Goal: Transaction & Acquisition: Purchase product/service

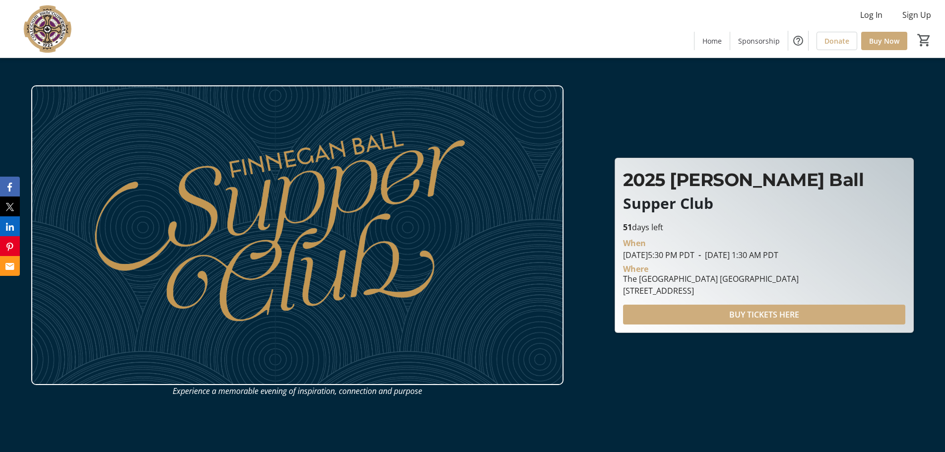
click at [769, 313] on span "BUY TICKETS HERE" at bounding box center [764, 315] width 70 height 12
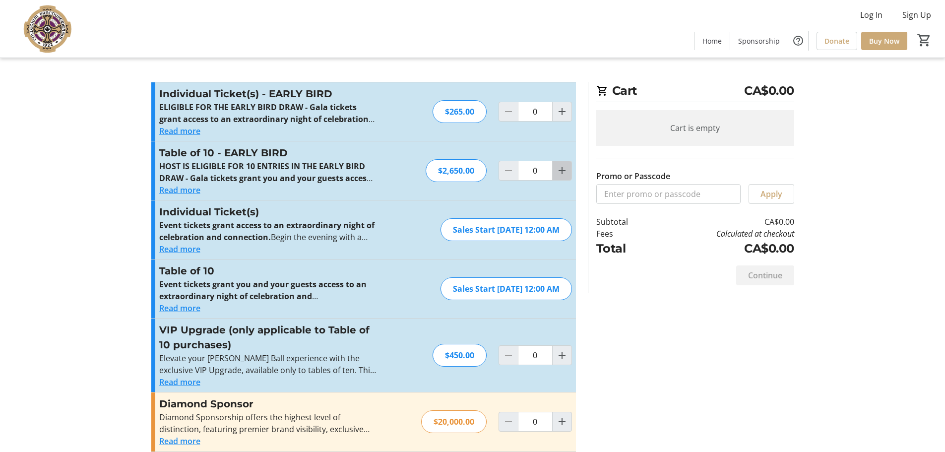
click at [565, 170] on mat-icon "Increment by one" at bounding box center [562, 171] width 12 height 12
type input "1"
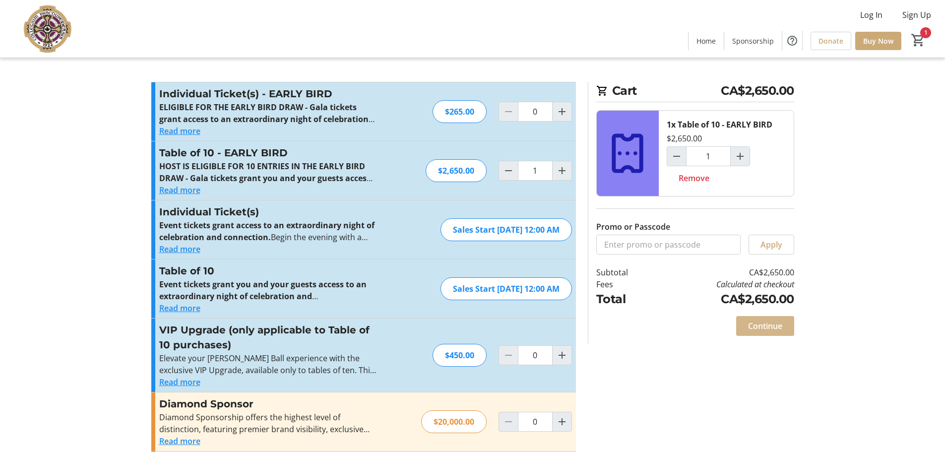
click at [763, 329] on span "Continue" at bounding box center [765, 326] width 34 height 12
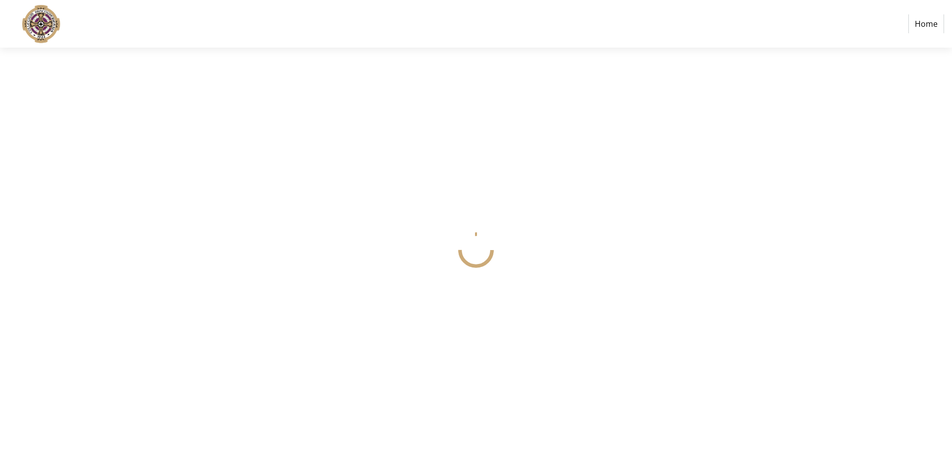
select select
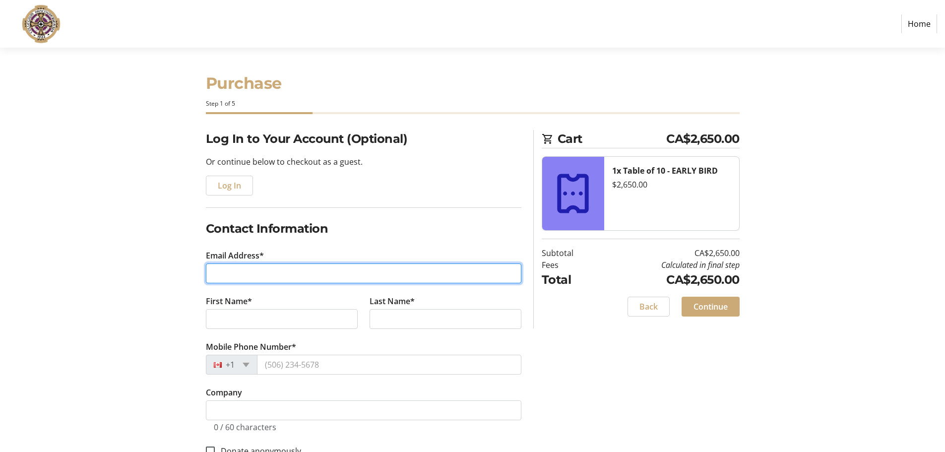
click at [268, 265] on input "Email Address*" at bounding box center [363, 273] width 315 height 20
type input "[EMAIL_ADDRESS][DOMAIN_NAME]"
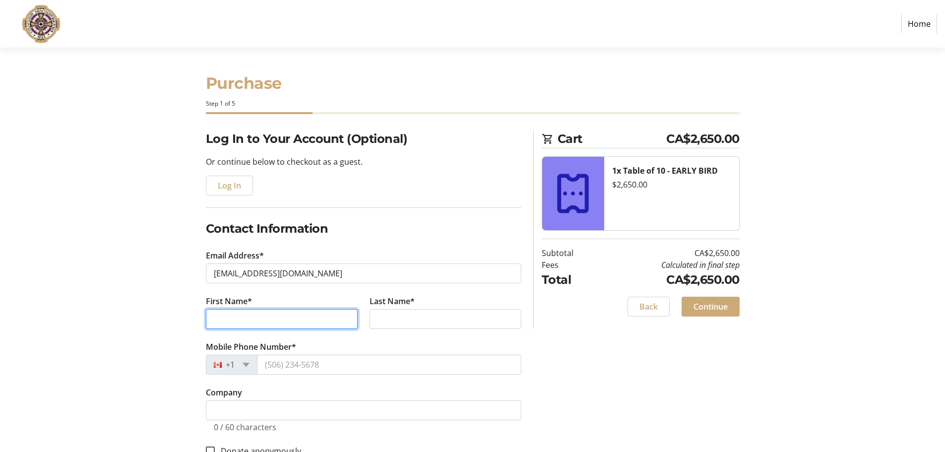
type input "[PERSON_NAME]"
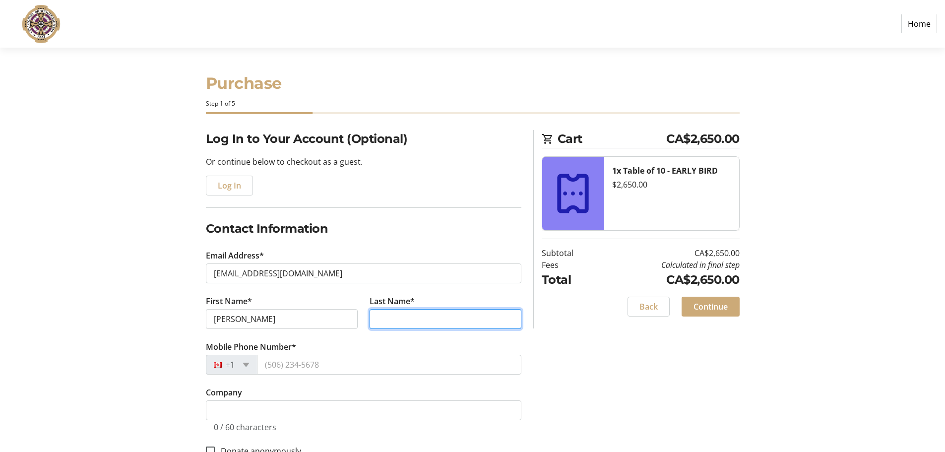
type input "[PERSON_NAME]"
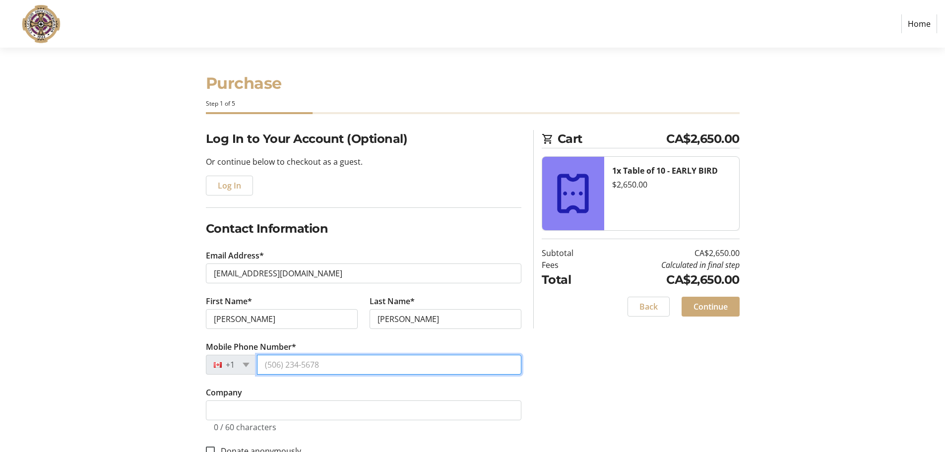
type input "[PHONE_NUMBER]"
type input "[STREET_ADDRESS]"
type input "[GEOGRAPHIC_DATA]"
type input "V5W 2Y4"
select select "CA"
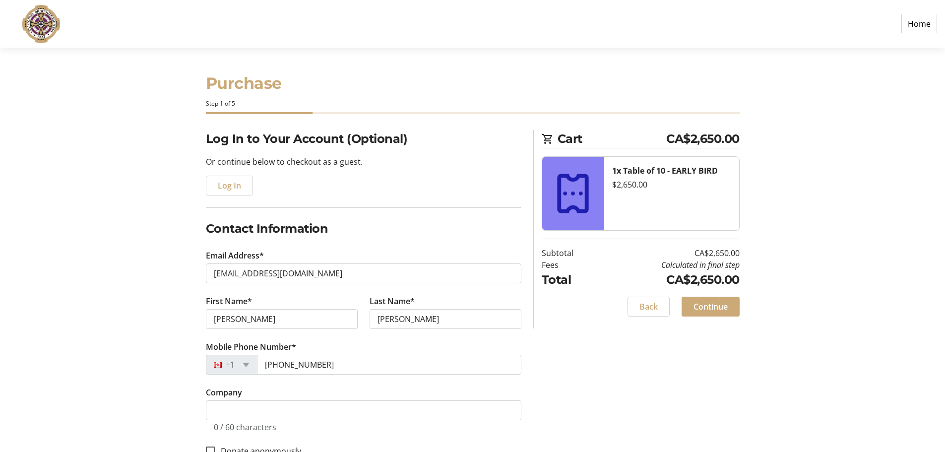
select select "BC"
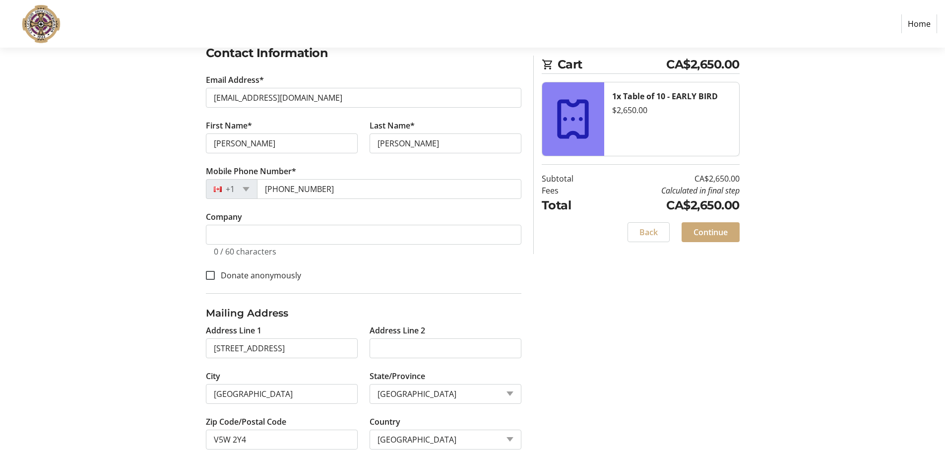
scroll to position [197, 0]
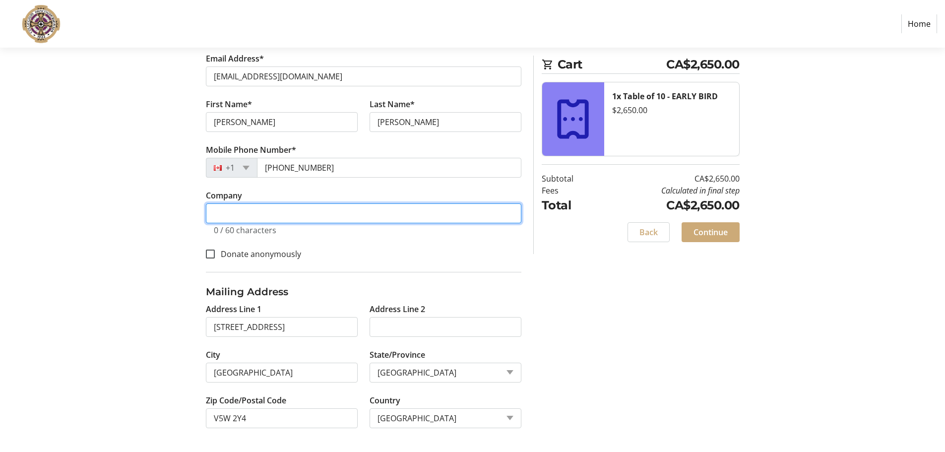
click at [263, 215] on input "Company" at bounding box center [363, 213] width 315 height 20
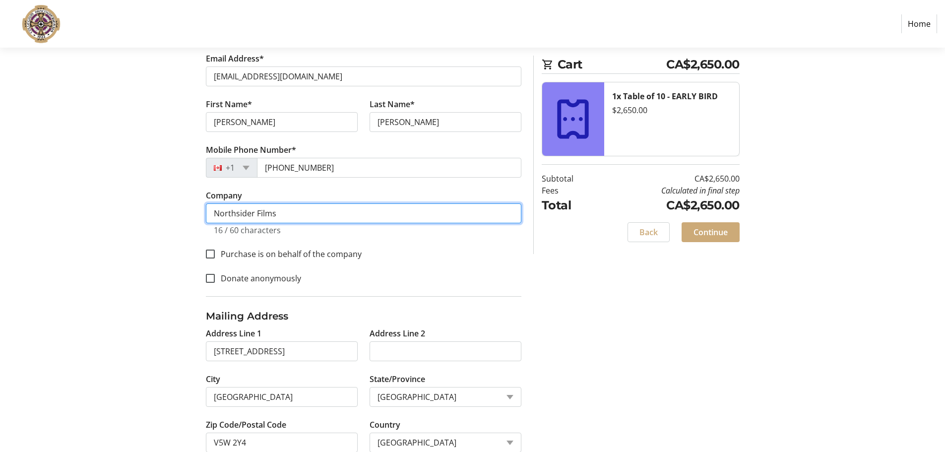
drag, startPoint x: 301, startPoint y: 215, endPoint x: 172, endPoint y: 204, distance: 129.4
click at [172, 204] on div "Log In to Your Account (Optional) Or continue below to checkout as a guest. Log…" at bounding box center [472, 204] width 655 height 543
type input "NORTHSIDER FILMS"
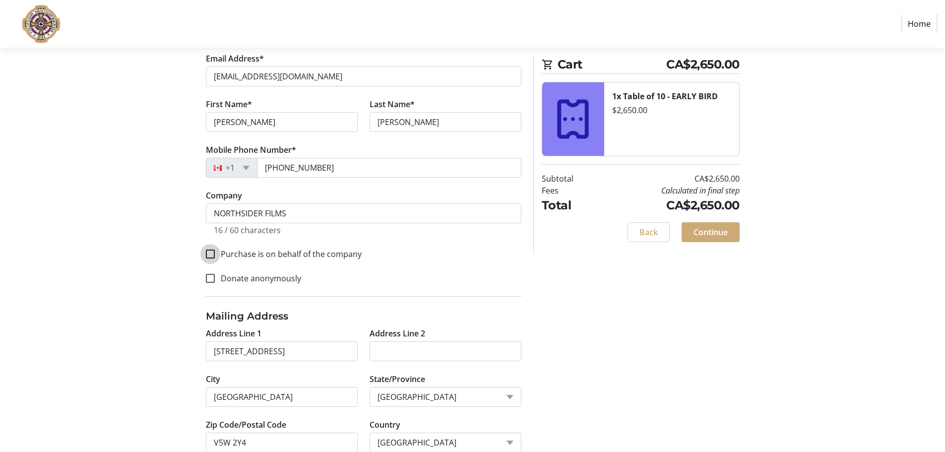
click at [210, 256] on input "Purchase is on behalf of the company" at bounding box center [210, 253] width 9 height 9
checkbox input "true"
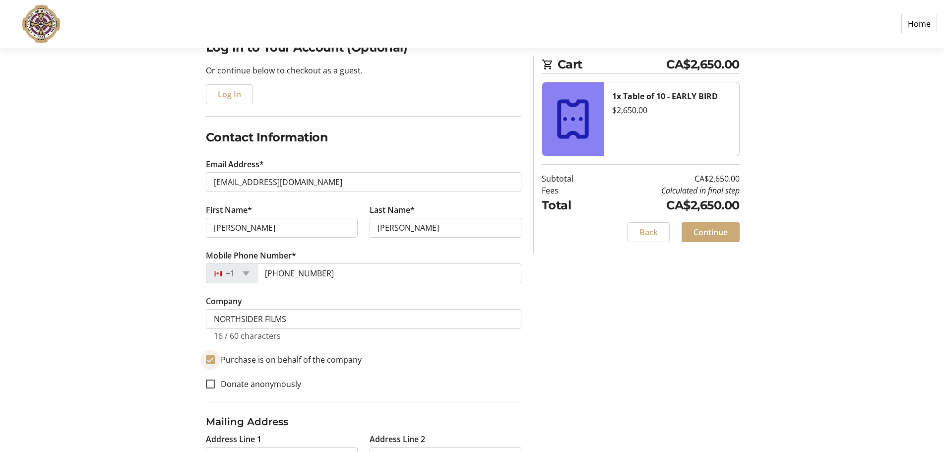
scroll to position [221, 0]
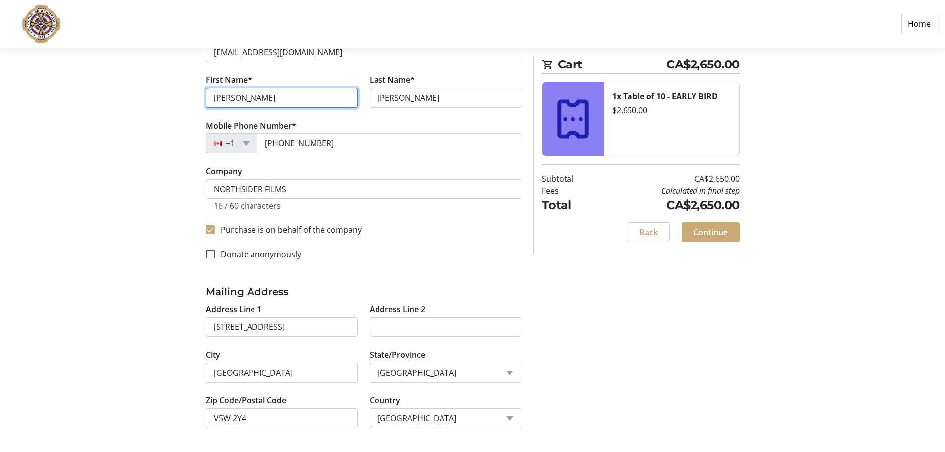
drag, startPoint x: 251, startPoint y: 97, endPoint x: 197, endPoint y: 99, distance: 53.6
click at [197, 99] on div "Log In to Your Account (Optional) Or continue below to checkout as a guest. Log…" at bounding box center [472, 180] width 655 height 543
type input "d"
type input "David"
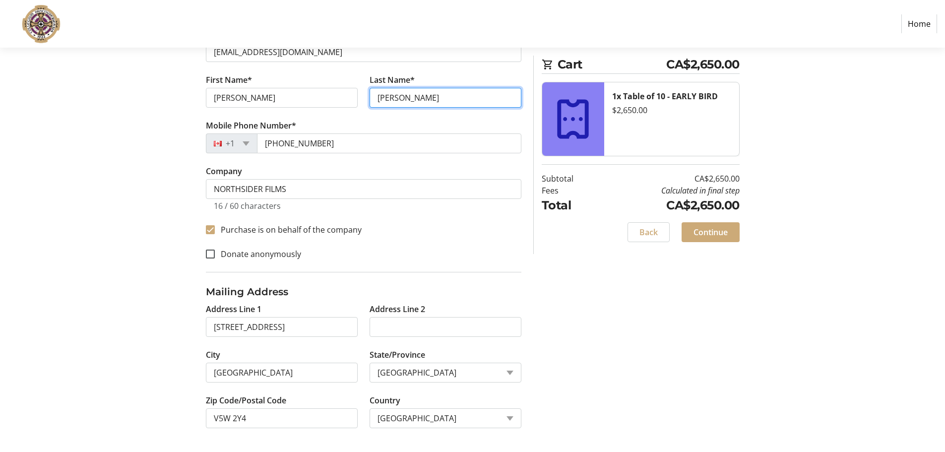
type input "Quinlan"
click at [319, 113] on tr-form-field "First Name* David" at bounding box center [282, 97] width 164 height 46
click at [715, 232] on span "Continue" at bounding box center [710, 232] width 34 height 12
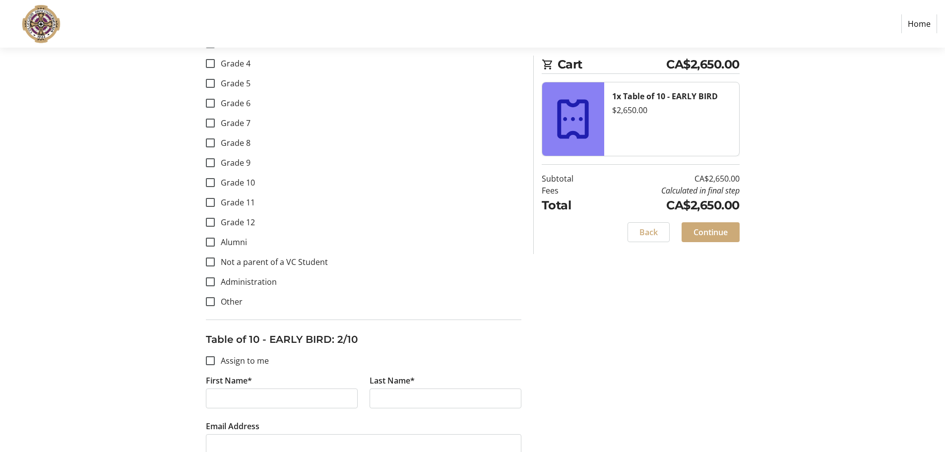
scroll to position [744, 0]
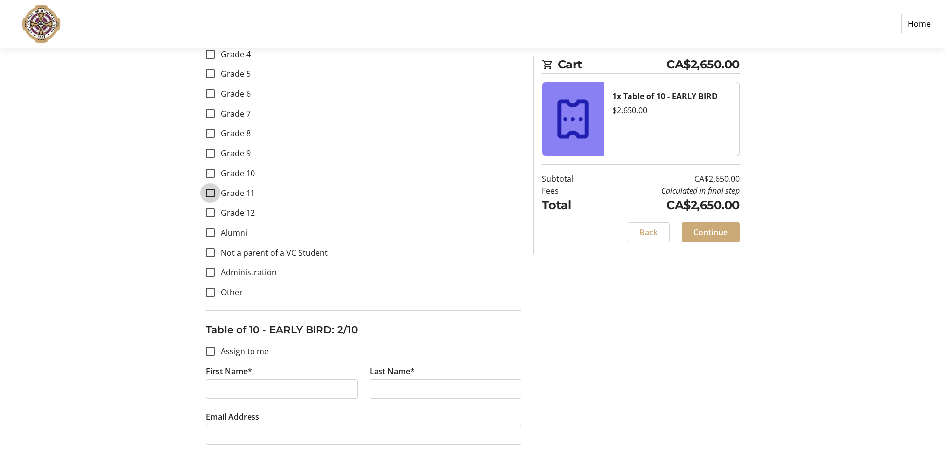
click at [207, 192] on input "Grade 11" at bounding box center [210, 192] width 9 height 9
checkbox input "true"
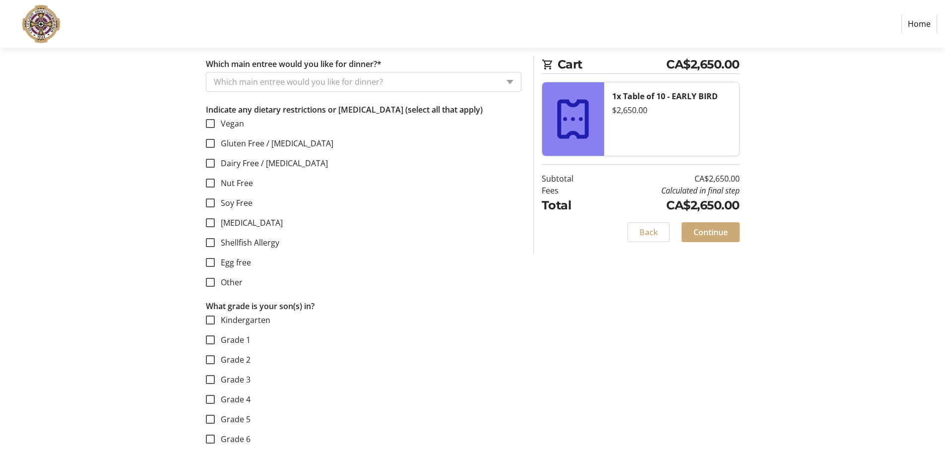
scroll to position [397, 0]
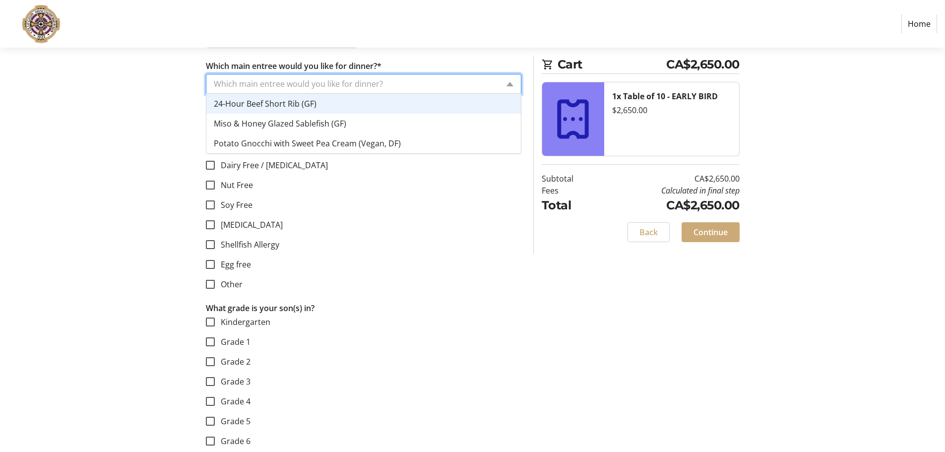
click at [397, 86] on input "Which main entree would you like for dinner?*" at bounding box center [356, 84] width 285 height 12
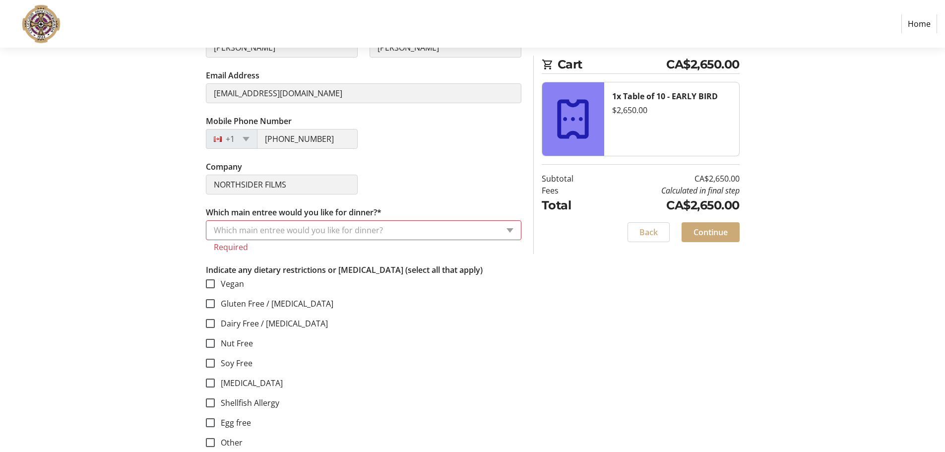
scroll to position [248, 0]
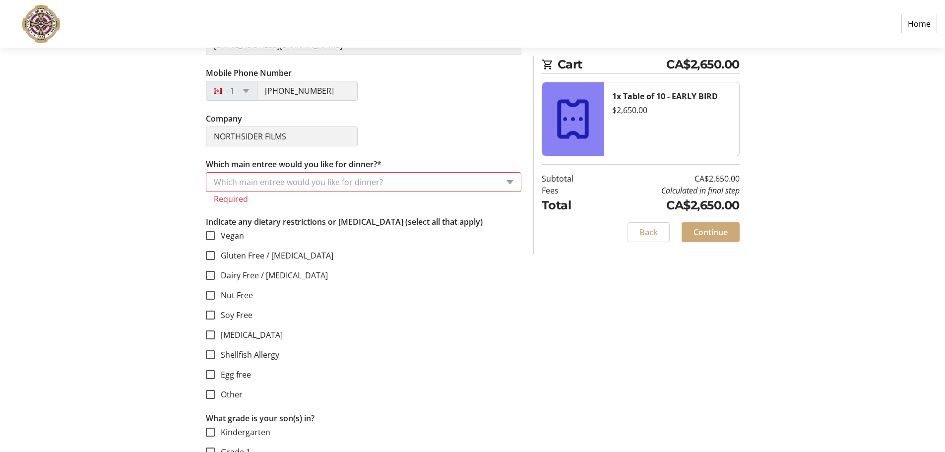
scroll to position [298, 0]
click at [280, 190] on div "Which main entree would you like for dinner?" at bounding box center [352, 183] width 292 height 19
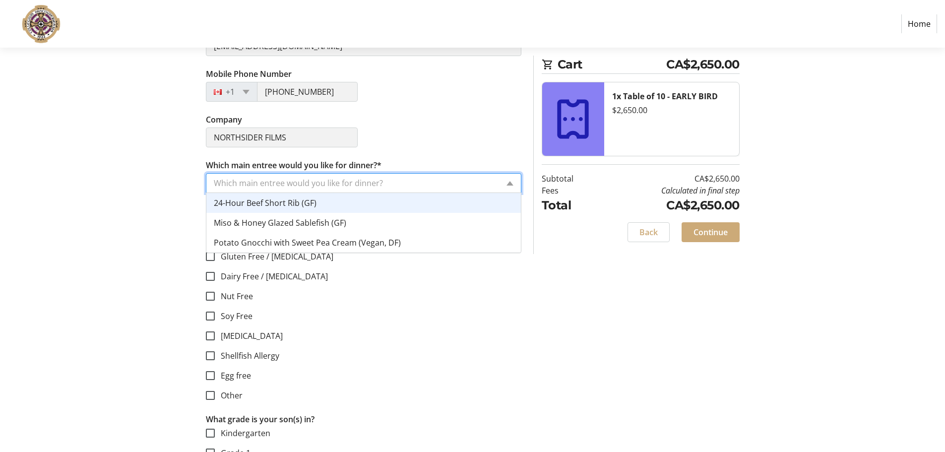
click at [272, 202] on span "24-Hour Beef Short Rib (GF)" at bounding box center [265, 202] width 103 height 11
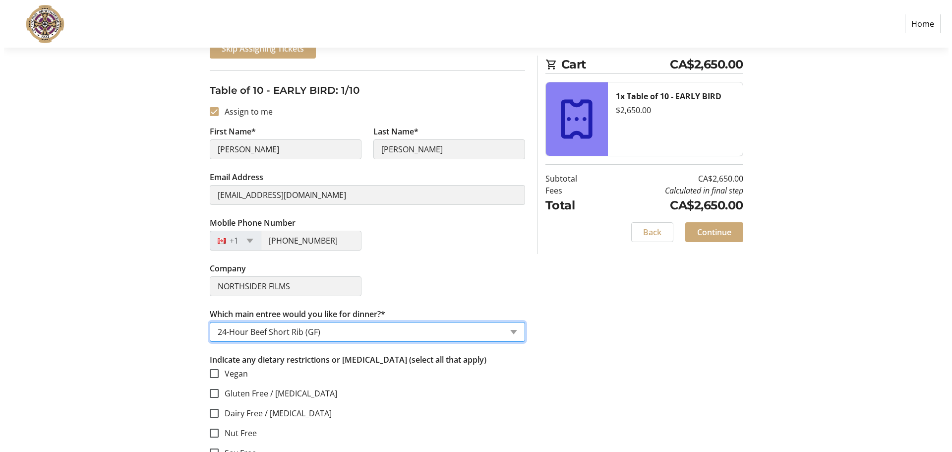
scroll to position [0, 0]
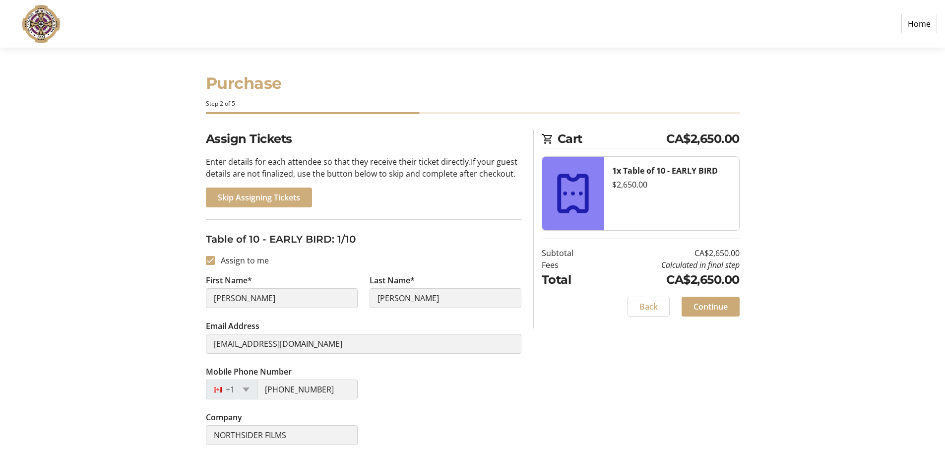
click at [253, 192] on span "Skip Assigning Tickets" at bounding box center [259, 197] width 82 height 12
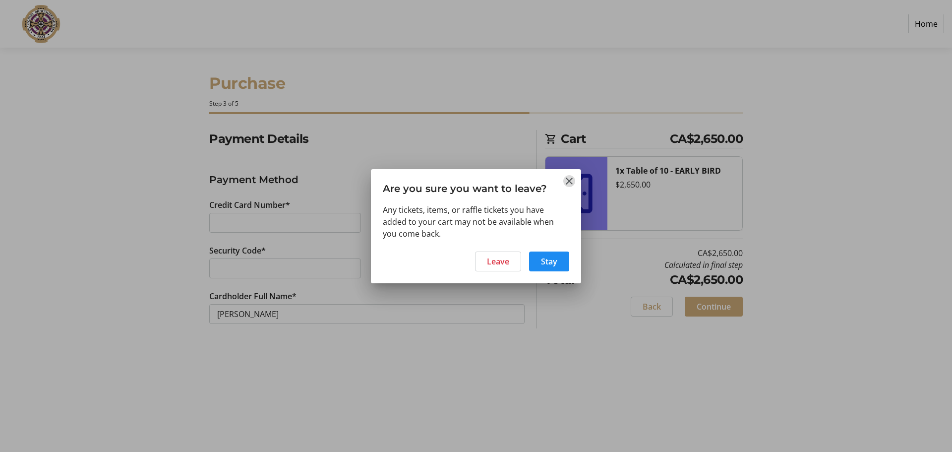
click at [572, 175] on mat-icon "Close" at bounding box center [569, 181] width 12 height 12
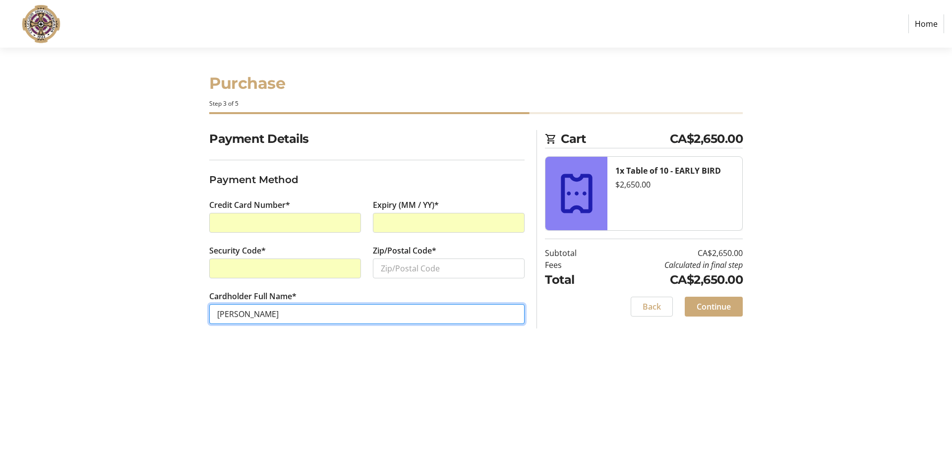
drag, startPoint x: 298, startPoint y: 318, endPoint x: 110, endPoint y: 301, distance: 188.3
click at [110, 301] on section "Purchase Step 3 of 5 Cart CA$2,650.00 1x Table of 10 - EARLY BIRD $2,650.00 Sub…" at bounding box center [476, 250] width 952 height 404
type input "[PERSON_NAME]"
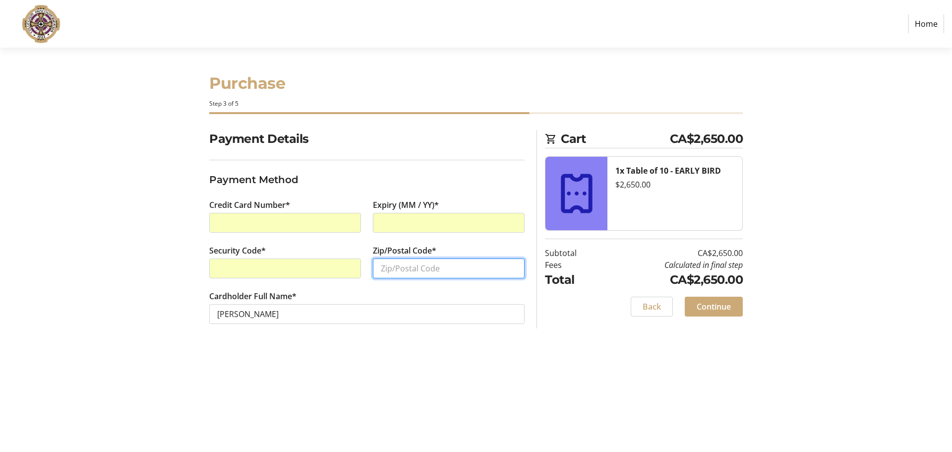
click at [395, 267] on input "Zip/Postal Code*" at bounding box center [449, 268] width 152 height 20
type input "v"
type input "V5W 1A2"
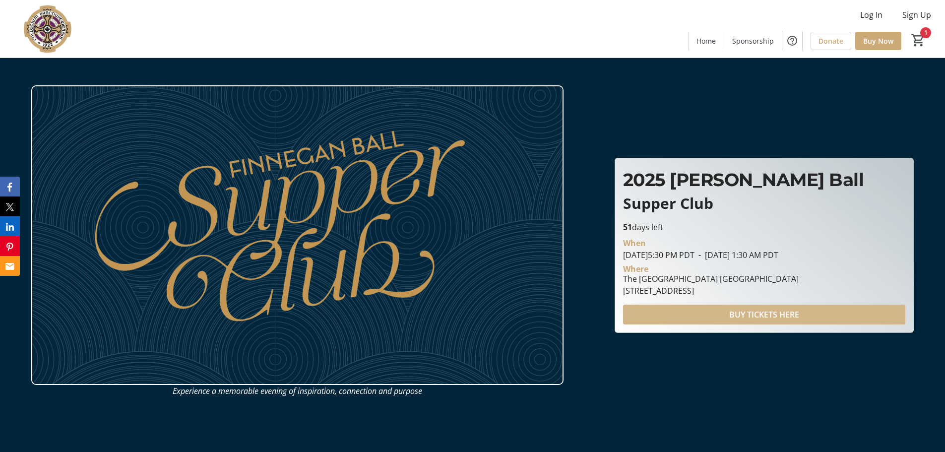
click at [763, 314] on span "BUY TICKETS HERE" at bounding box center [764, 315] width 70 height 12
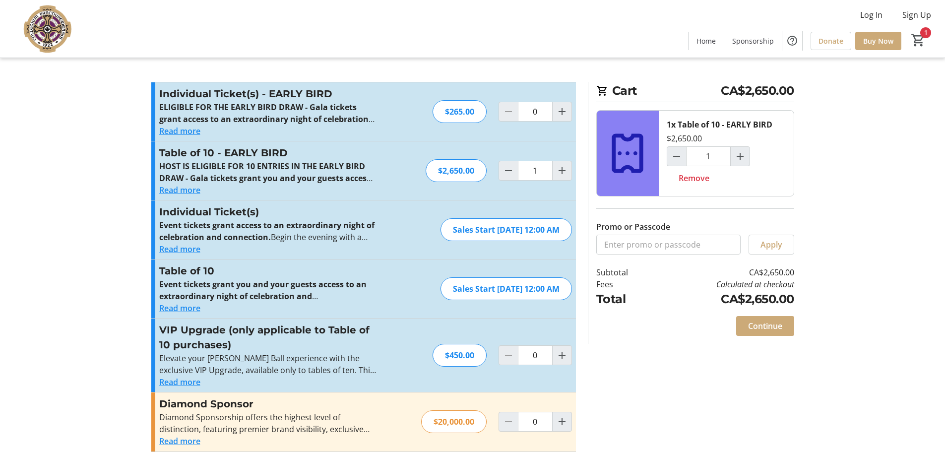
click at [445, 175] on div "$2,650.00" at bounding box center [456, 170] width 61 height 23
click at [771, 328] on span "Continue" at bounding box center [765, 326] width 34 height 12
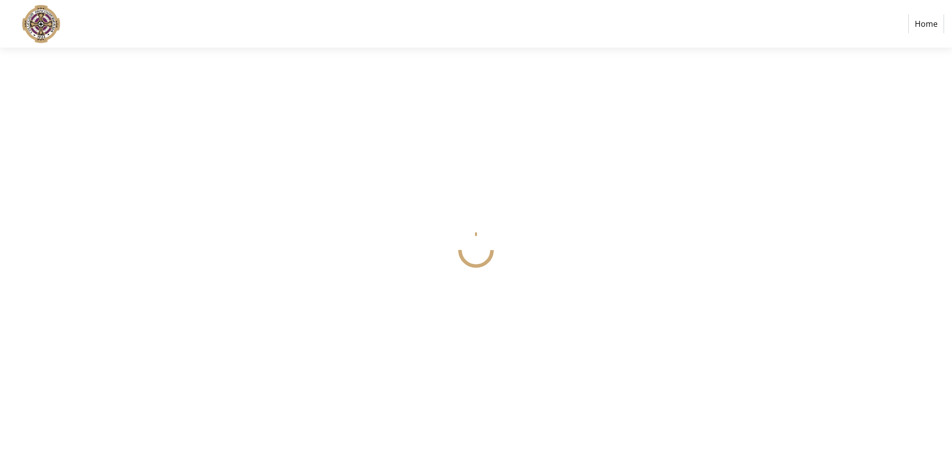
select select
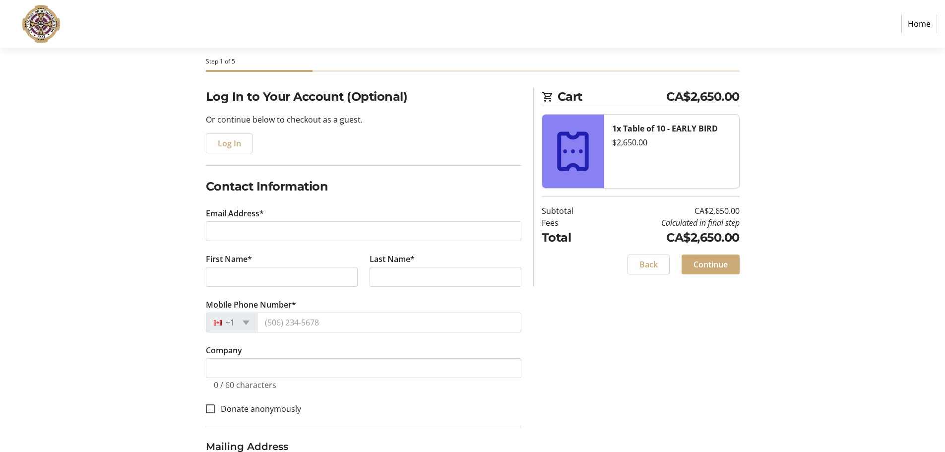
scroll to position [99, 0]
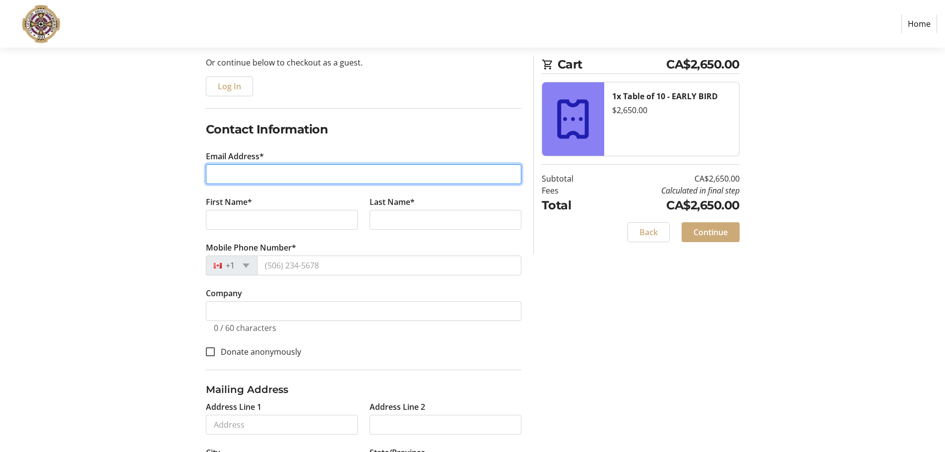
click at [228, 176] on input "Email Address*" at bounding box center [363, 174] width 315 height 20
type input "[EMAIL_ADDRESS][DOMAIN_NAME]"
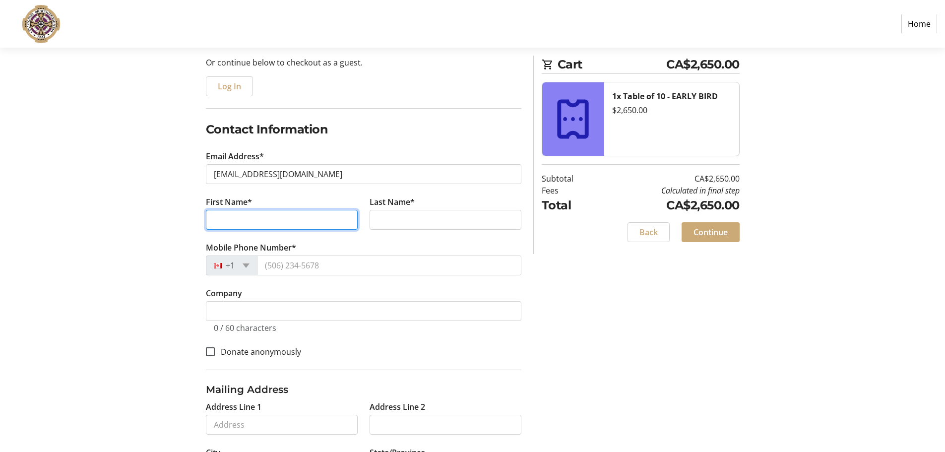
type input "[PERSON_NAME]"
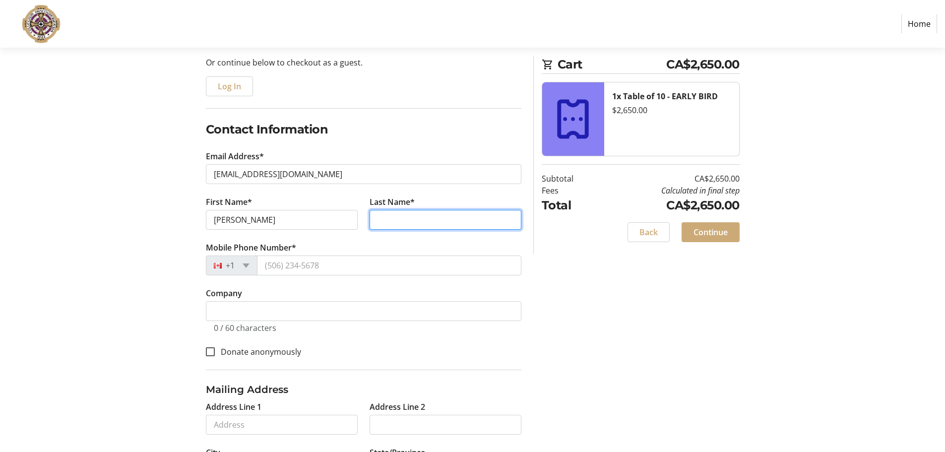
type input "[PERSON_NAME]"
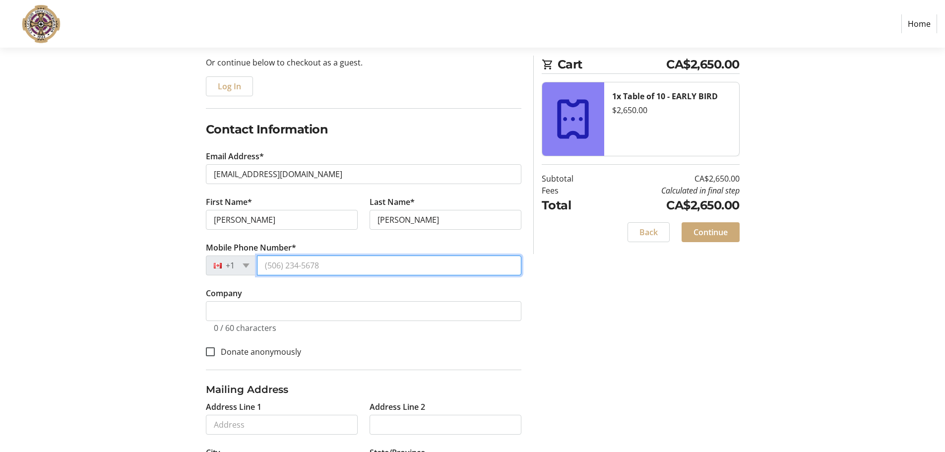
type input "[PHONE_NUMBER]"
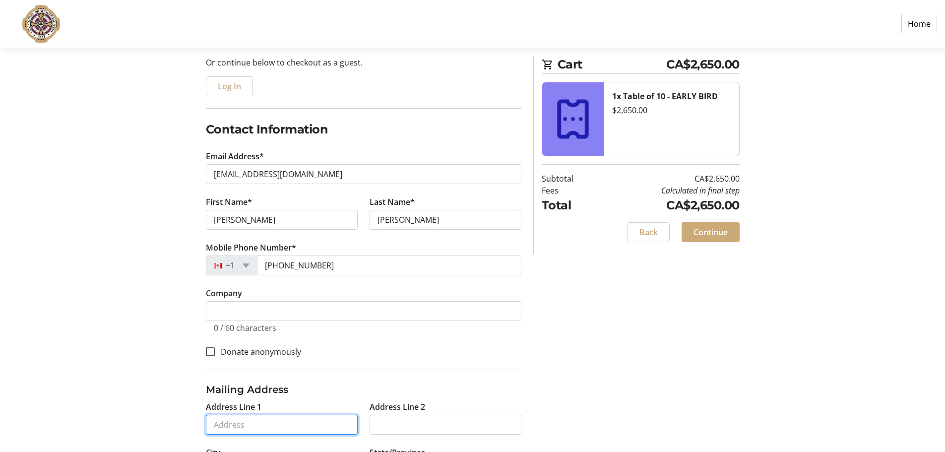
type input "[STREET_ADDRESS]"
type input "[GEOGRAPHIC_DATA]"
type input "V5W 2Y4"
select select "CA"
select select "BC"
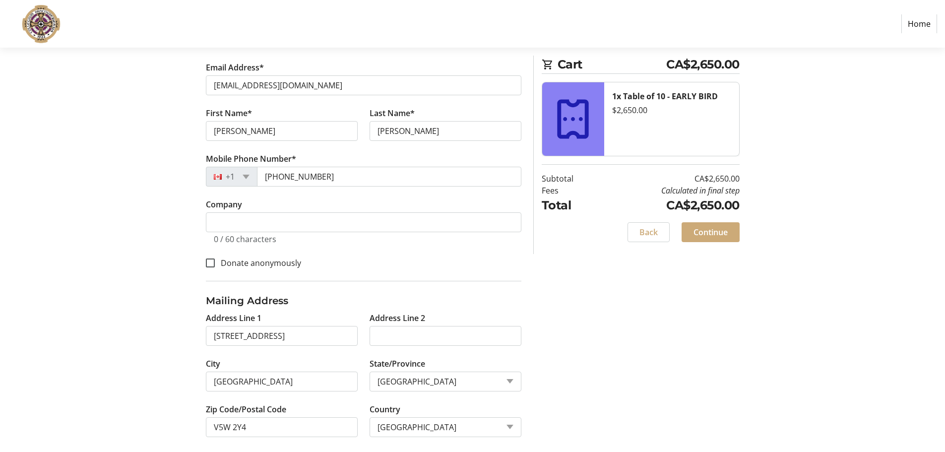
scroll to position [197, 0]
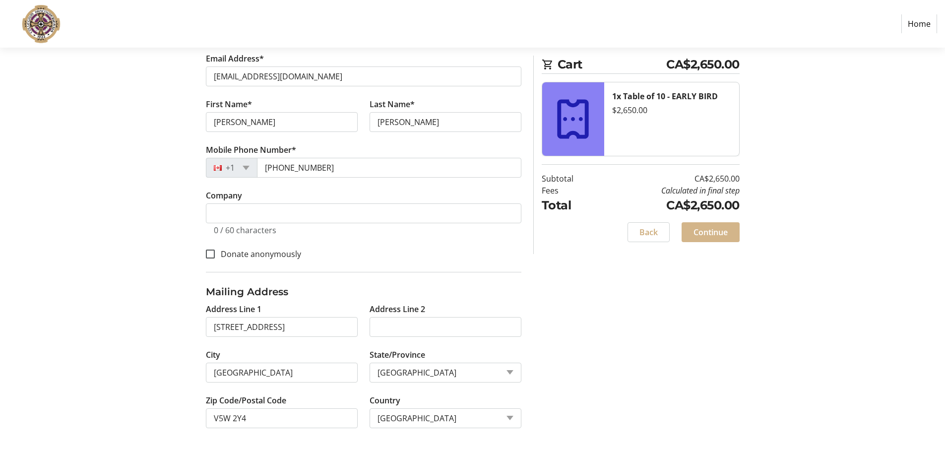
click at [714, 235] on span "Continue" at bounding box center [710, 232] width 34 height 12
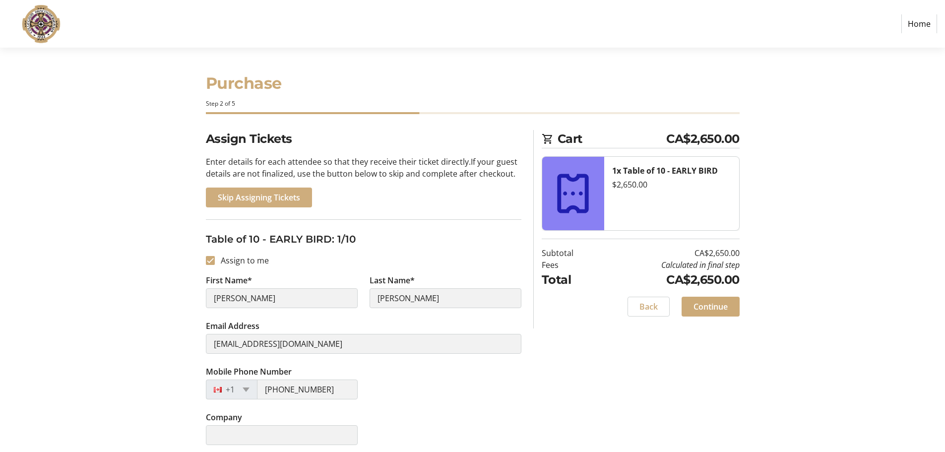
click at [252, 195] on span "Skip Assigning Tickets" at bounding box center [259, 197] width 82 height 12
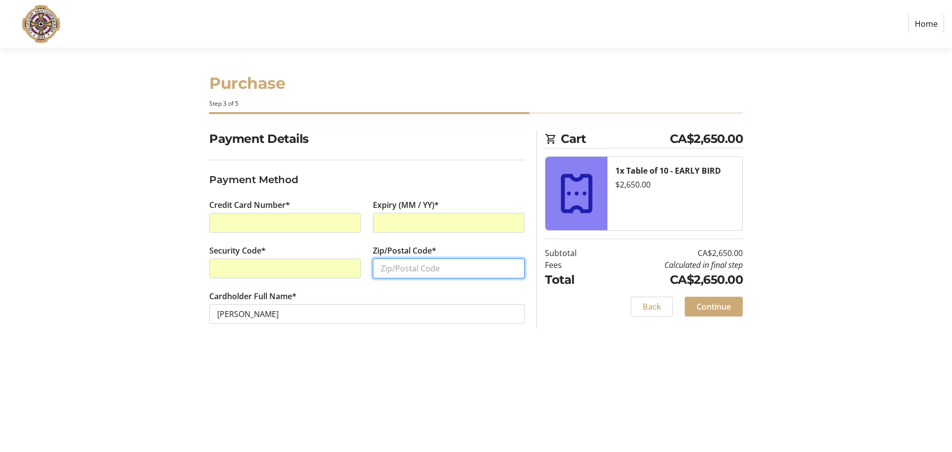
click at [429, 269] on input "Zip/Postal Code*" at bounding box center [449, 268] width 152 height 20
type input "v5w1a2"
click at [515, 379] on div "Purchase Step 3 of 5 Cart CA$2,650.00 1x Table of 10 - EARLY BIRD $2,650.00 Sub…" at bounding box center [476, 250] width 655 height 404
